Goal: Information Seeking & Learning: Learn about a topic

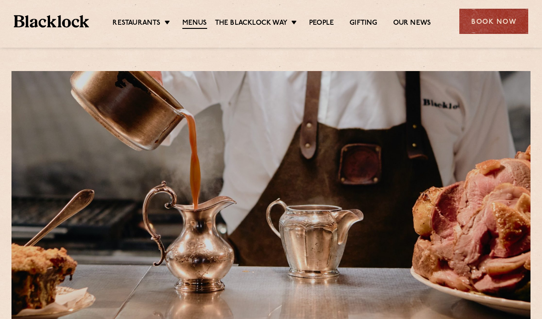
click at [0, 0] on link "[PERSON_NAME] Cuts" at bounding box center [0, 0] width 0 height 0
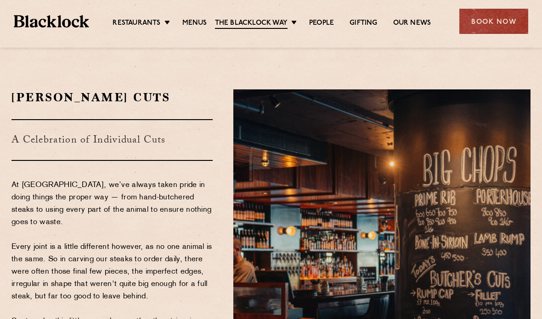
click at [322, 20] on link "People" at bounding box center [321, 23] width 25 height 9
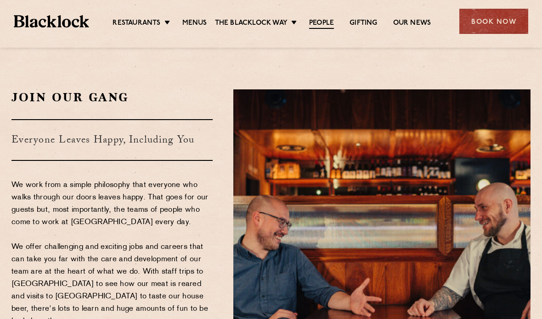
click at [39, 26] on img at bounding box center [51, 21] width 75 height 13
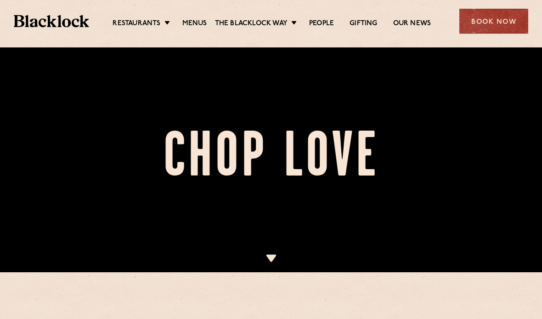
scroll to position [47, 0]
click at [277, 273] on div at bounding box center [271, 112] width 542 height 319
click at [193, 23] on link "Menus" at bounding box center [194, 23] width 25 height 9
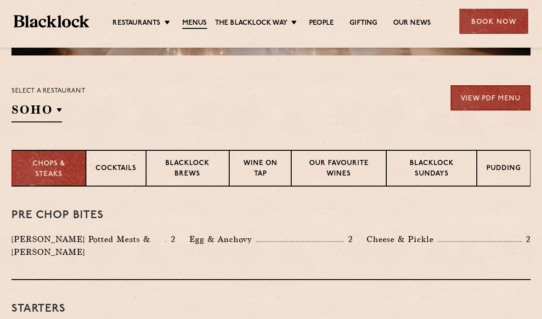
scroll to position [265, 0]
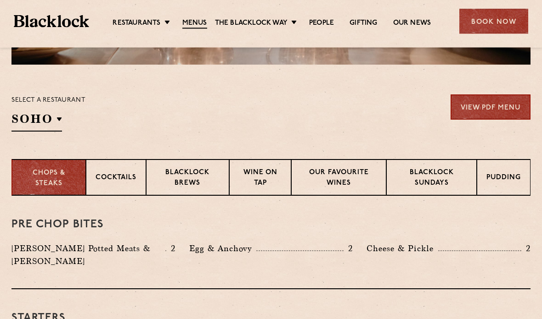
click at [491, 105] on link "View PDF Menu" at bounding box center [490, 107] width 80 height 25
click at [443, 173] on p "Blacklock Sundays" at bounding box center [431, 179] width 71 height 22
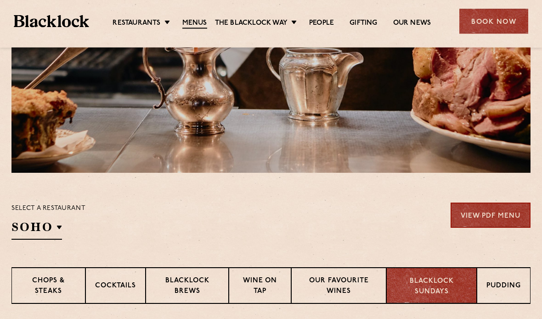
scroll to position [0, 0]
